Goal: Information Seeking & Learning: Learn about a topic

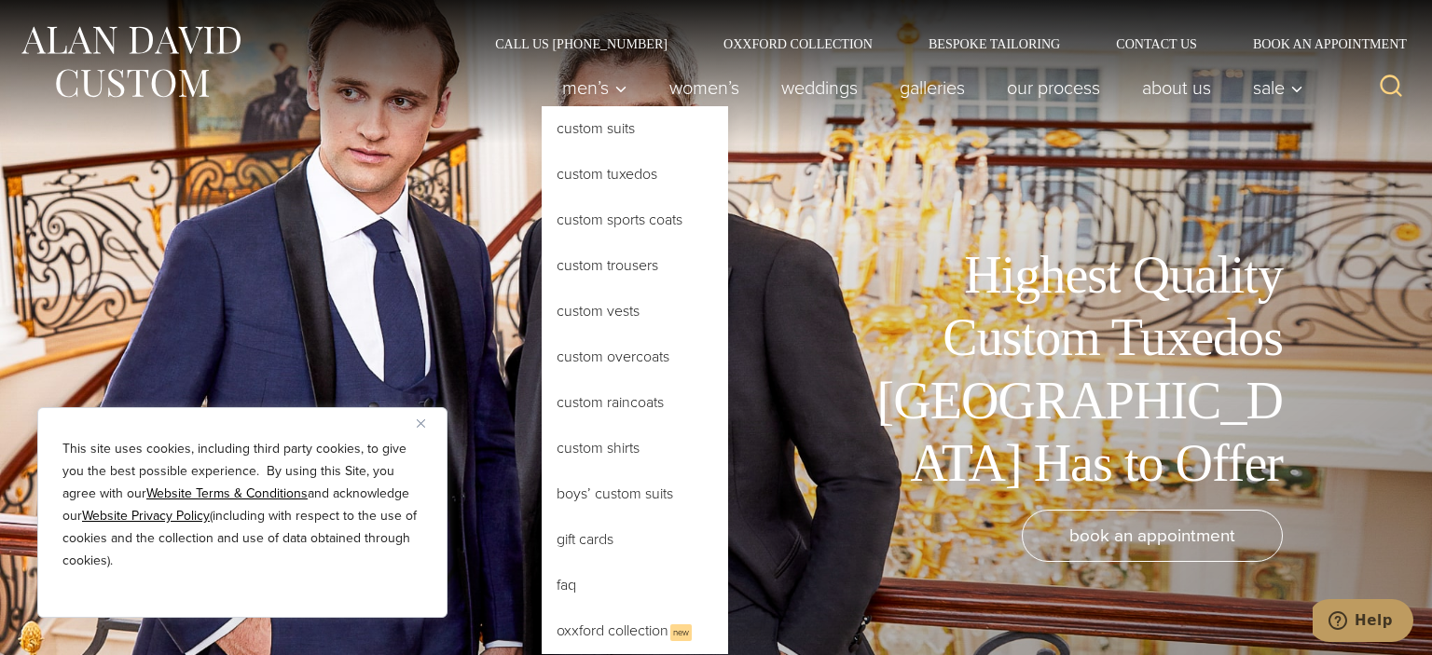
click at [585, 174] on link "Custom Tuxedos" at bounding box center [635, 174] width 186 height 45
click at [592, 172] on link "Custom Tuxedos" at bounding box center [635, 174] width 186 height 45
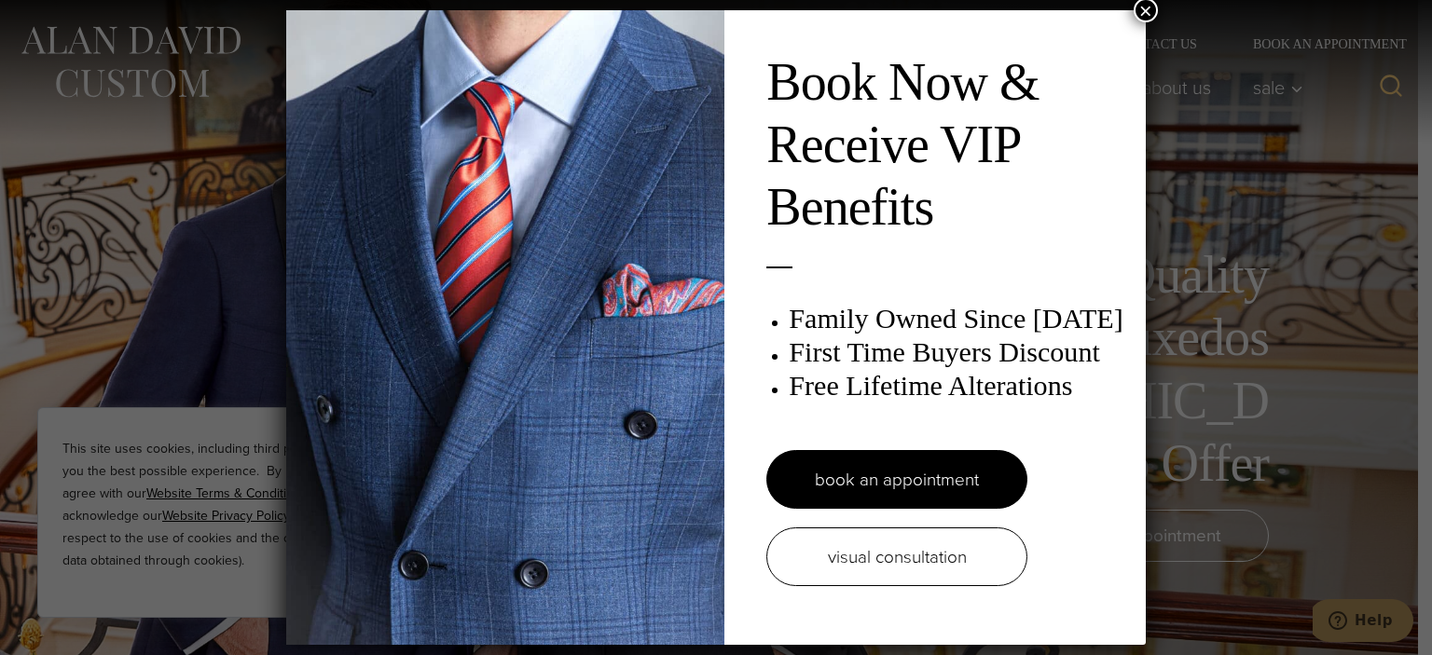
click at [1141, 9] on button "×" at bounding box center [1145, 10] width 24 height 24
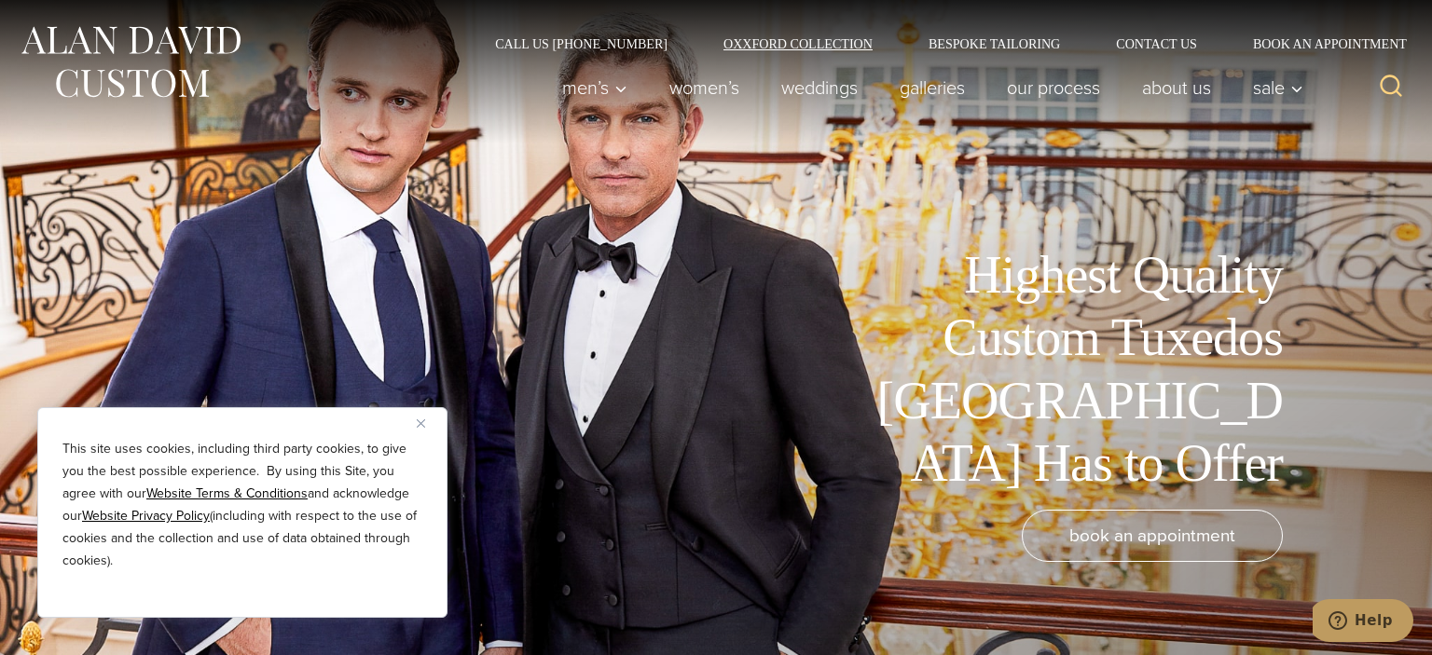
click at [739, 44] on link "Oxxford Collection" at bounding box center [797, 43] width 205 height 13
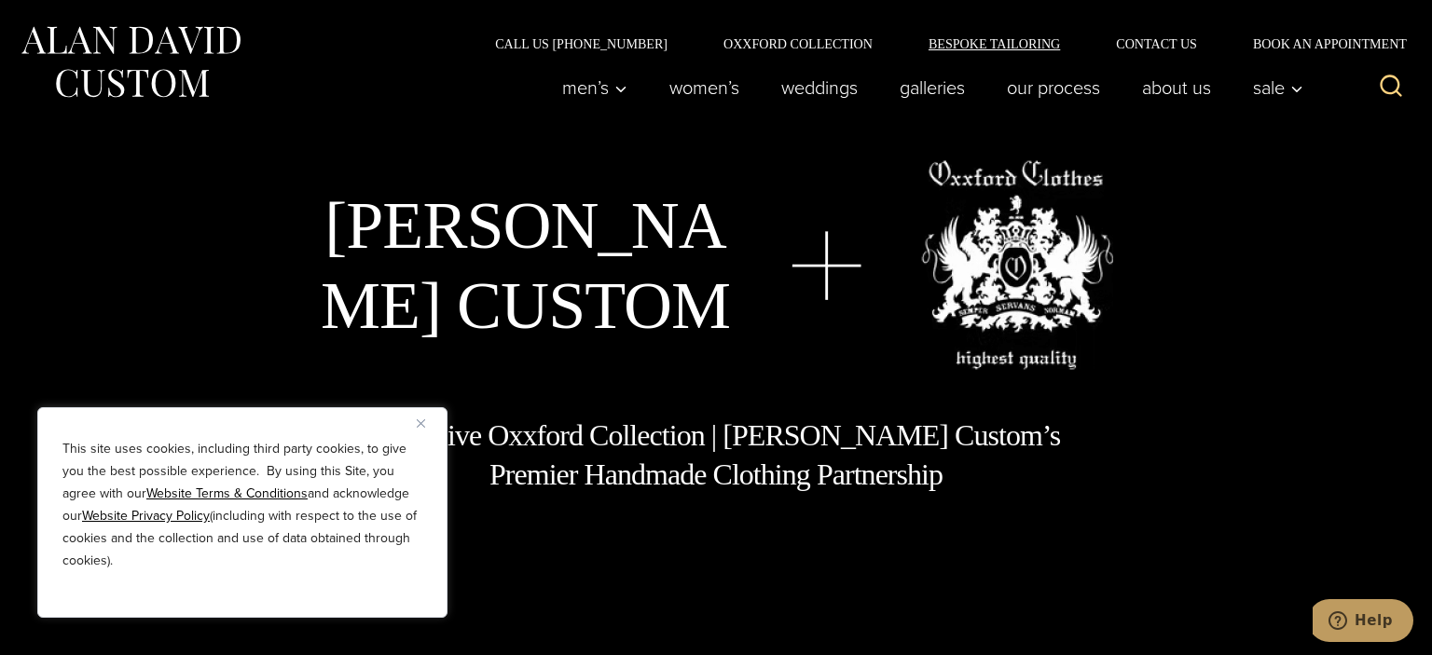
click at [1041, 43] on link "Bespoke Tailoring" at bounding box center [993, 43] width 187 height 13
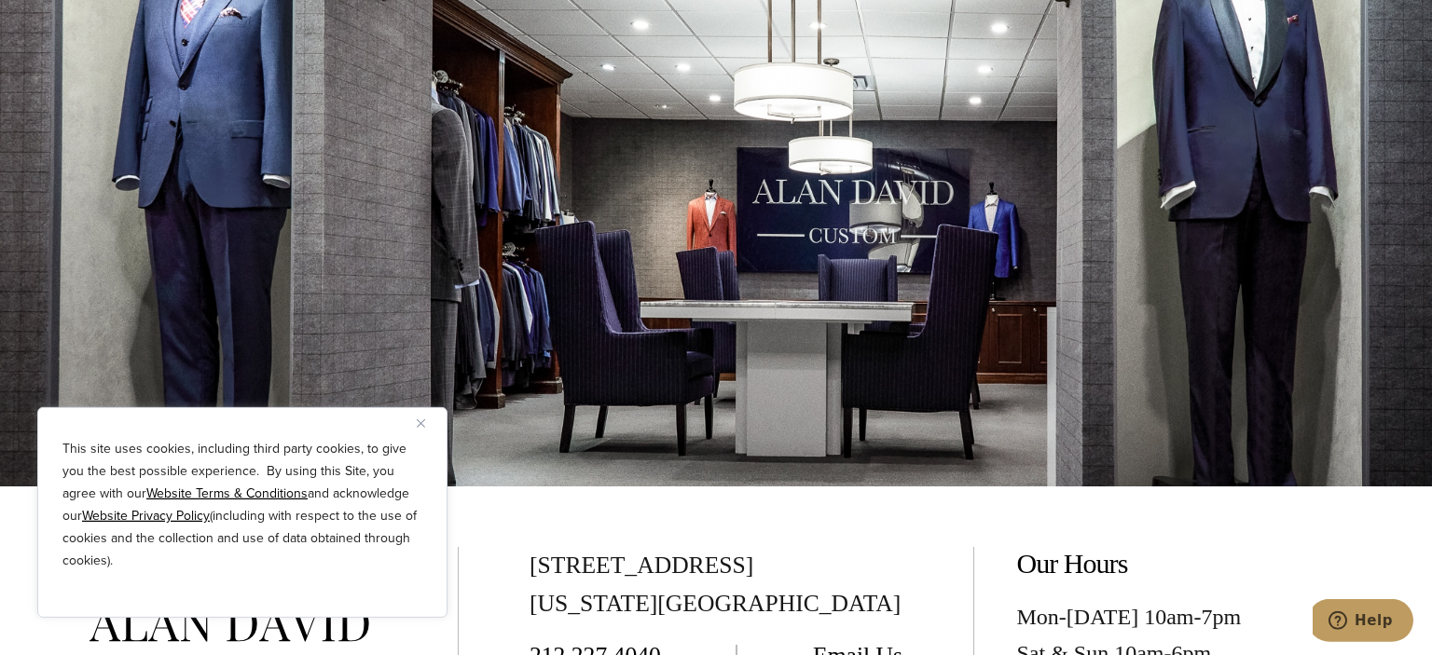
scroll to position [6655, 0]
